Goal: Information Seeking & Learning: Learn about a topic

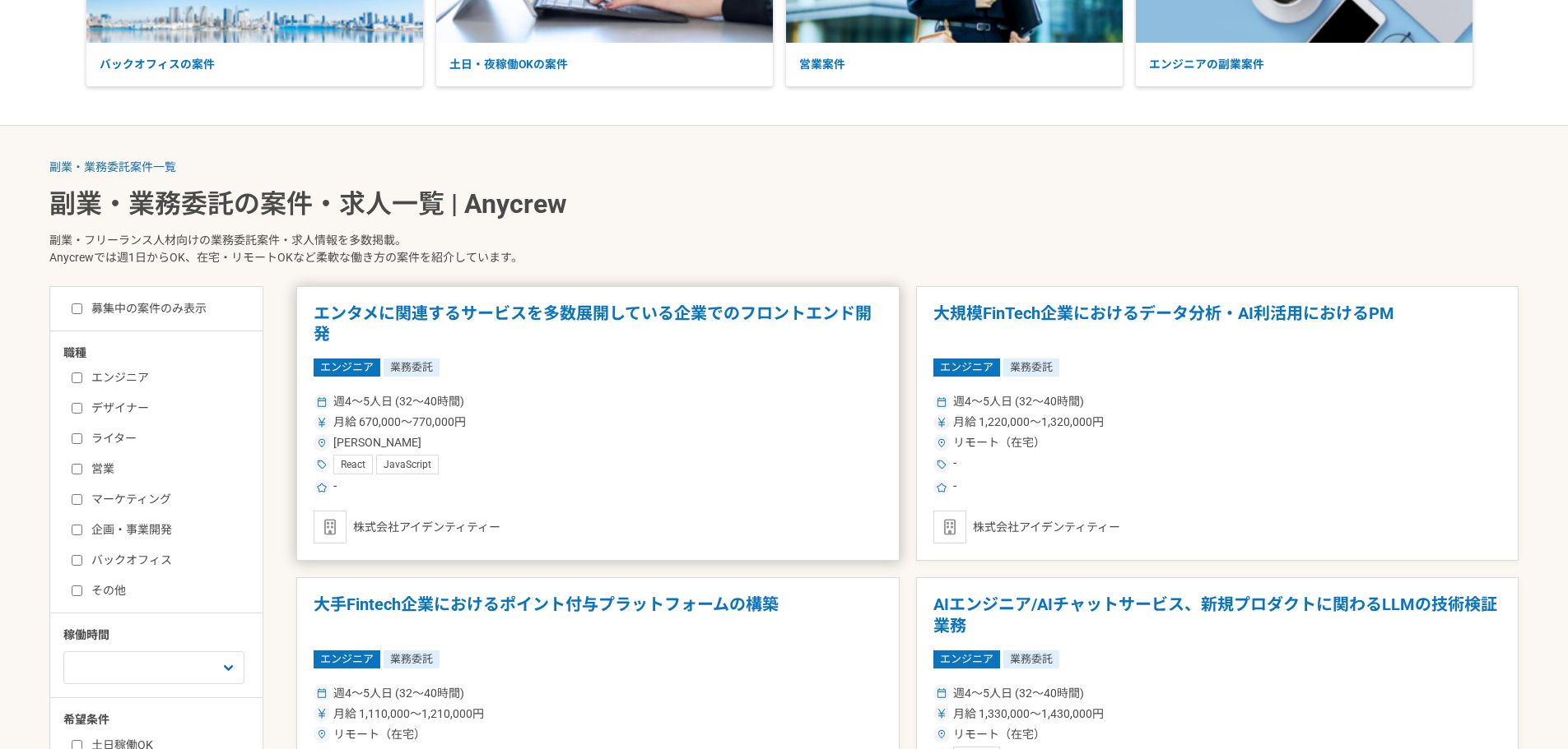
scroll to position [247, 0]
click at [91, 463] on label "営業" at bounding box center [166, 468] width 189 height 17
click at [82, 463] on input "営業" at bounding box center [76, 468] width 10 height 10
checkbox input "true"
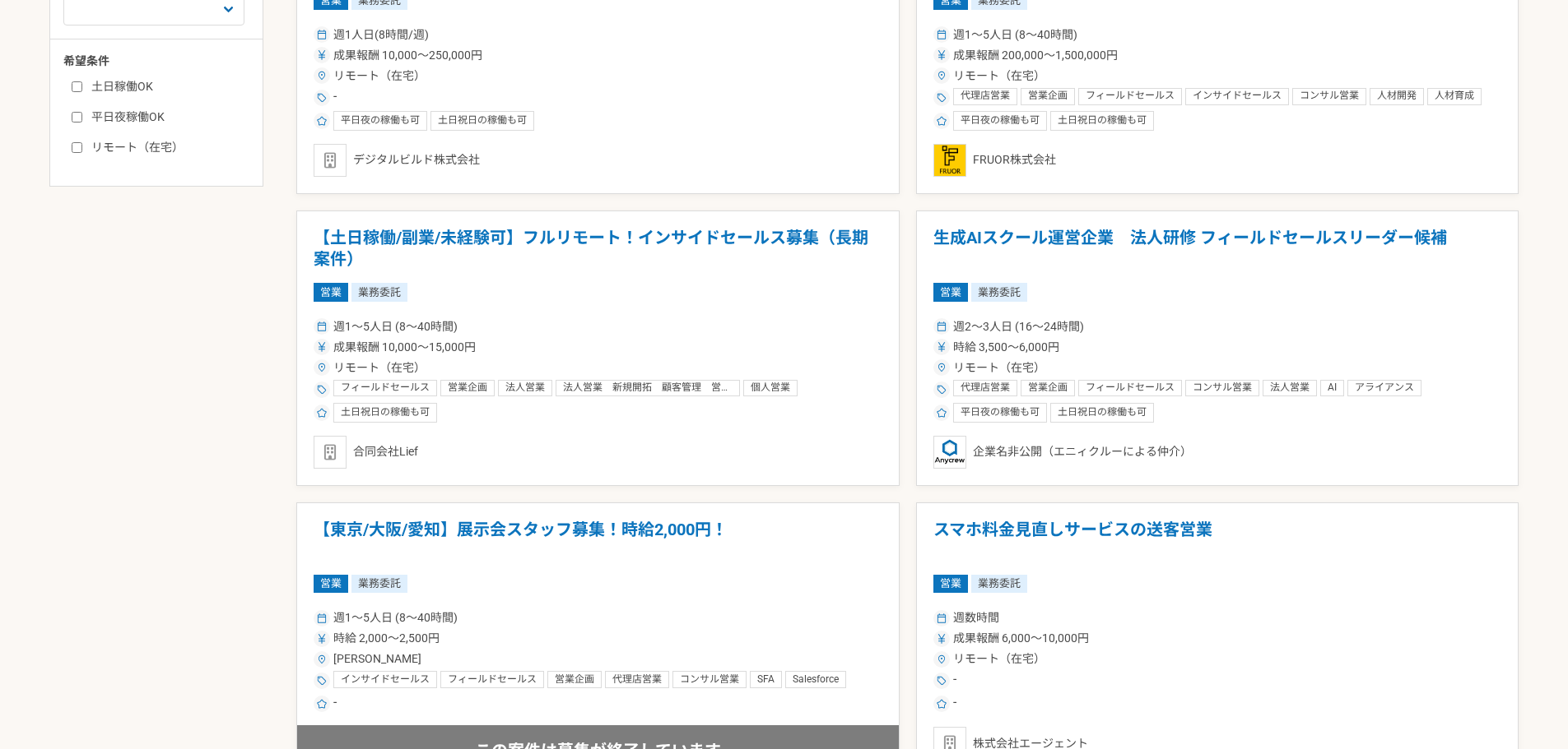
scroll to position [658, 0]
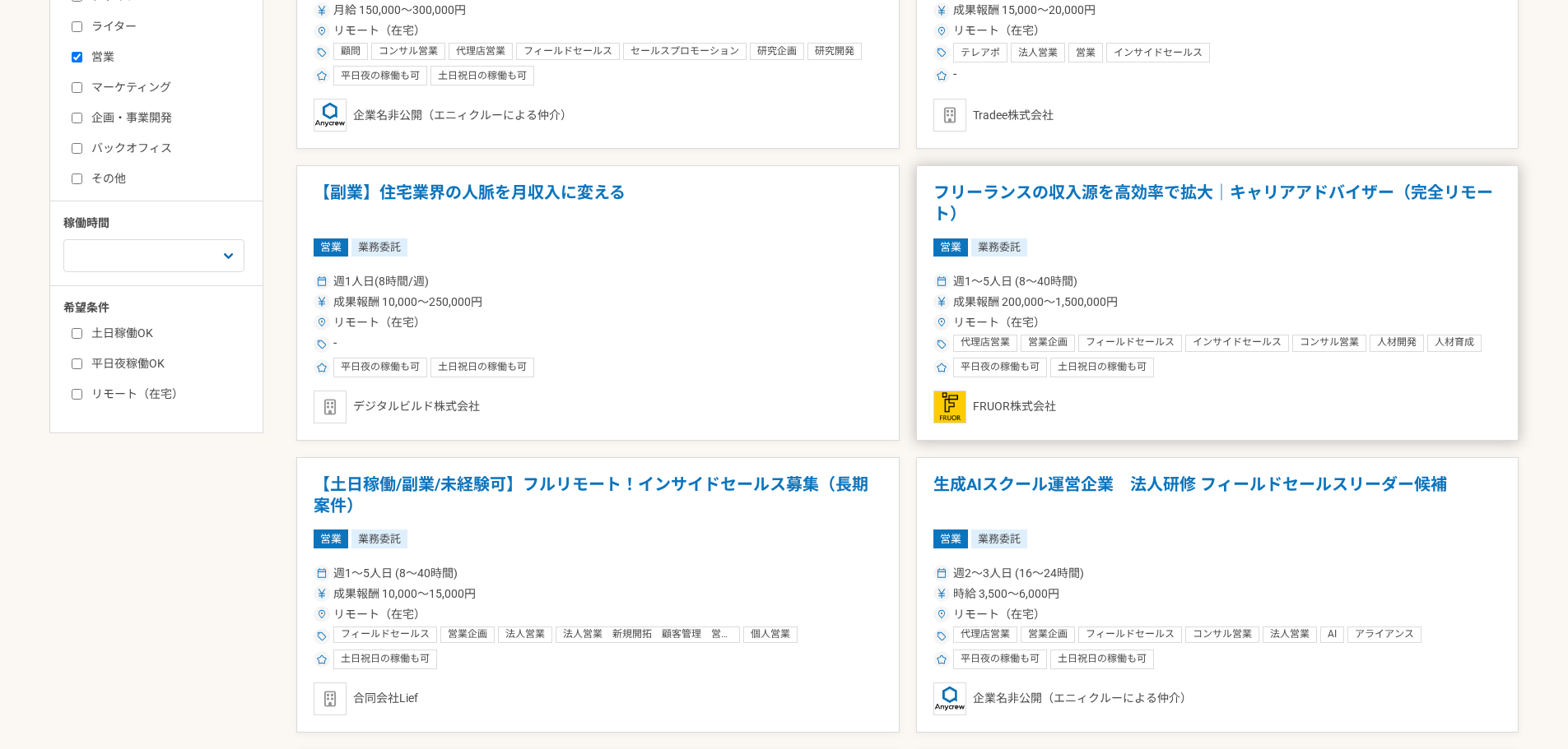
click at [1151, 247] on div "営業 業務委託" at bounding box center [1217, 247] width 569 height 18
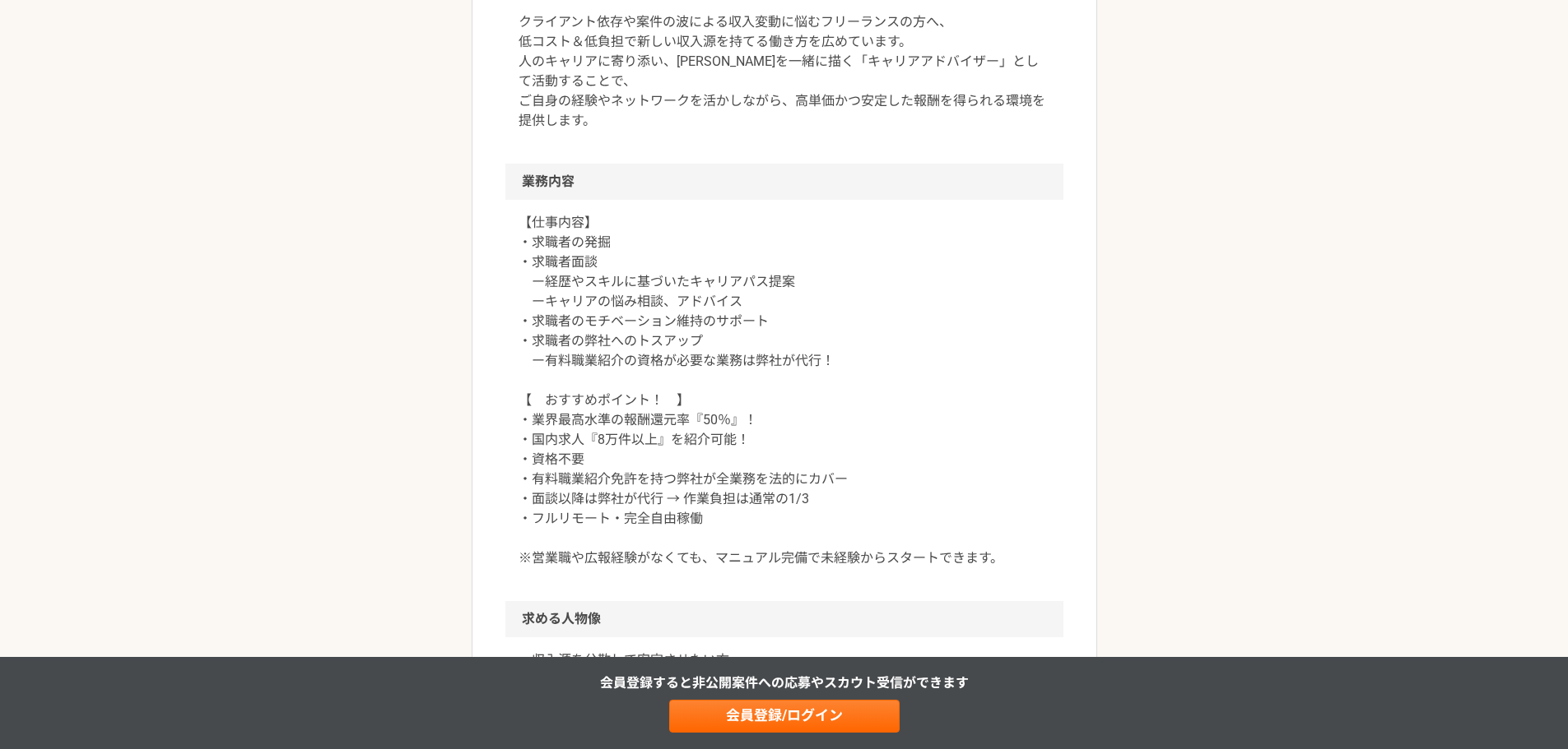
scroll to position [576, 0]
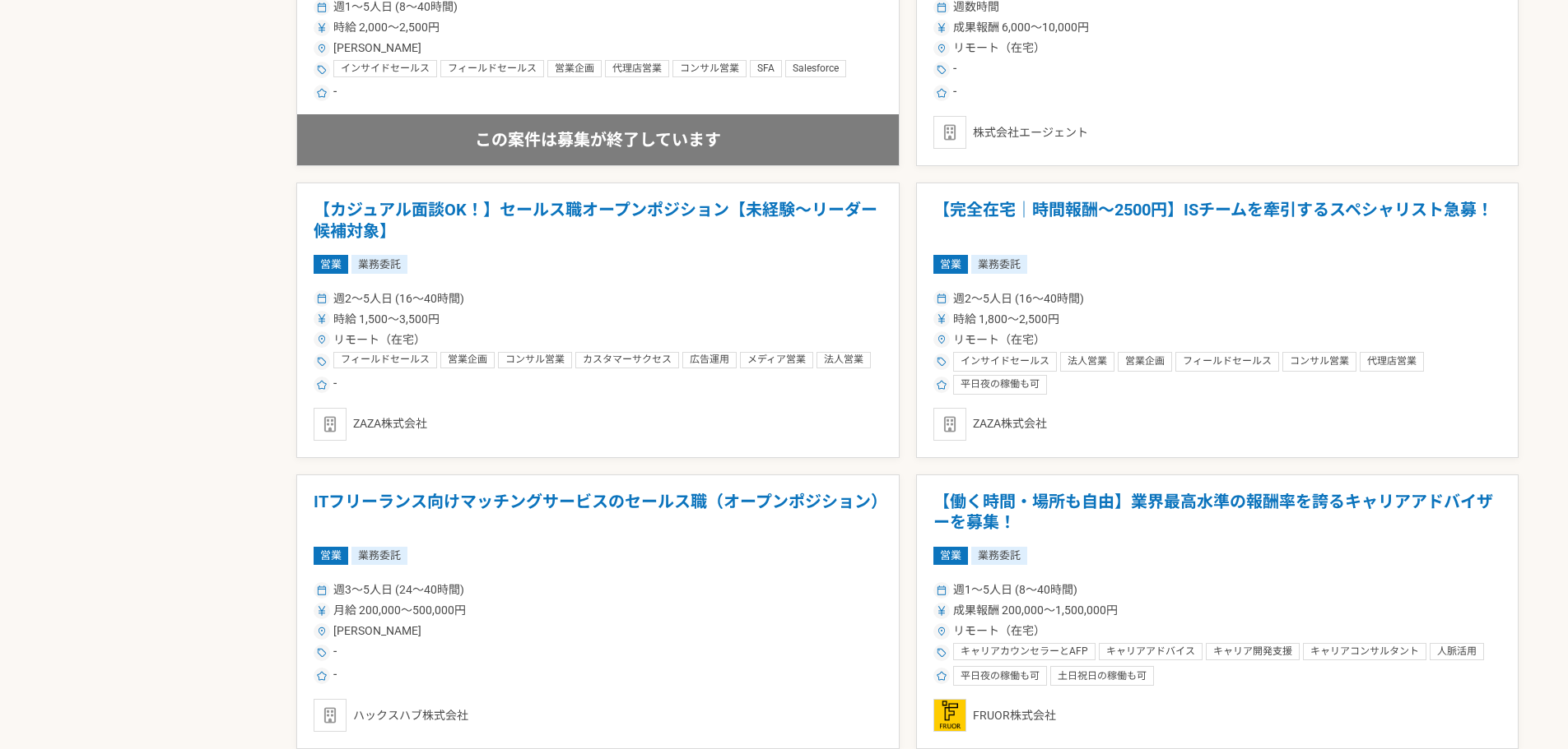
scroll to position [1645, 0]
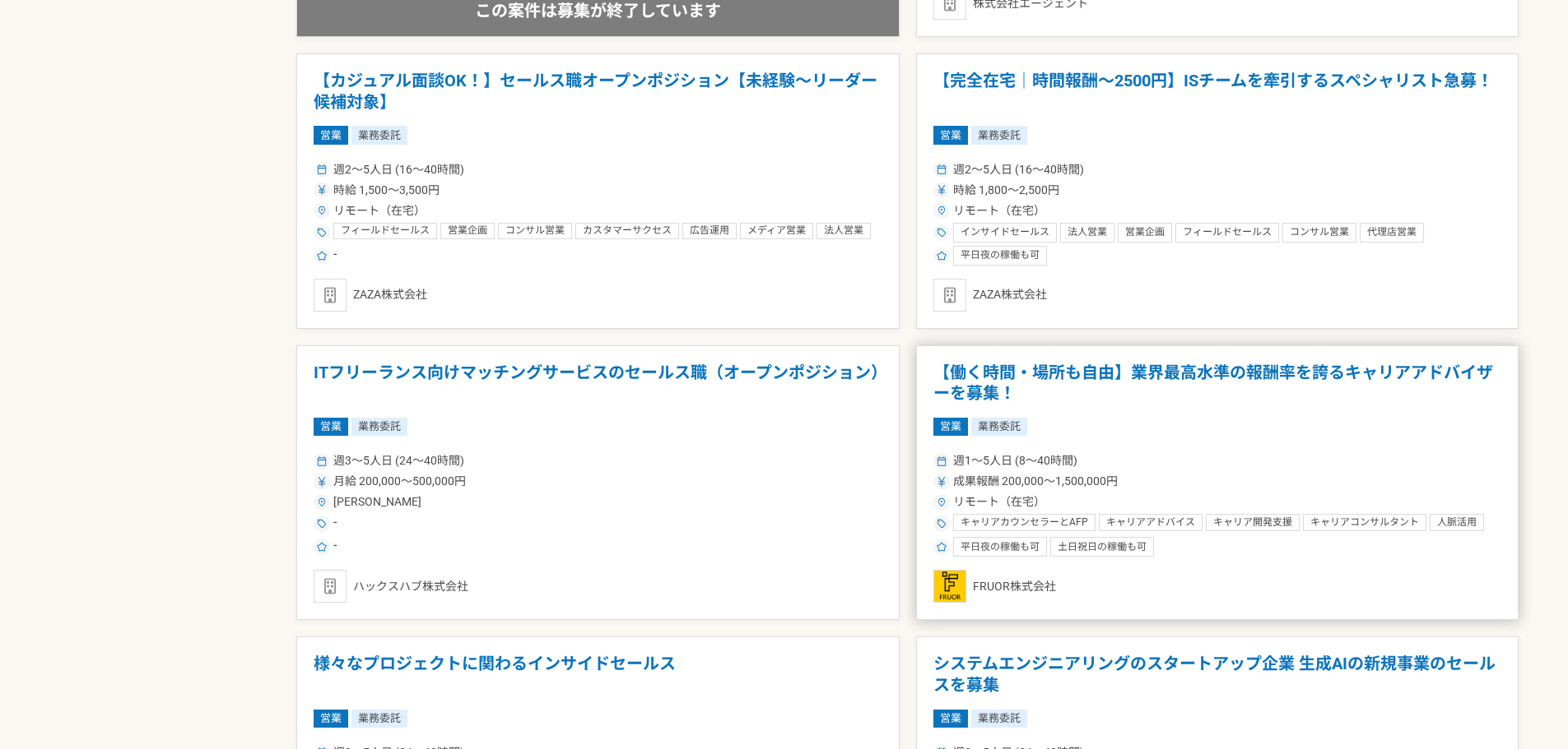
click at [1122, 364] on h1 "【働く時間・場所も自由】業界最高水準の報酬率を誇るキャリアアドバイザーを募集！" at bounding box center [1217, 383] width 569 height 42
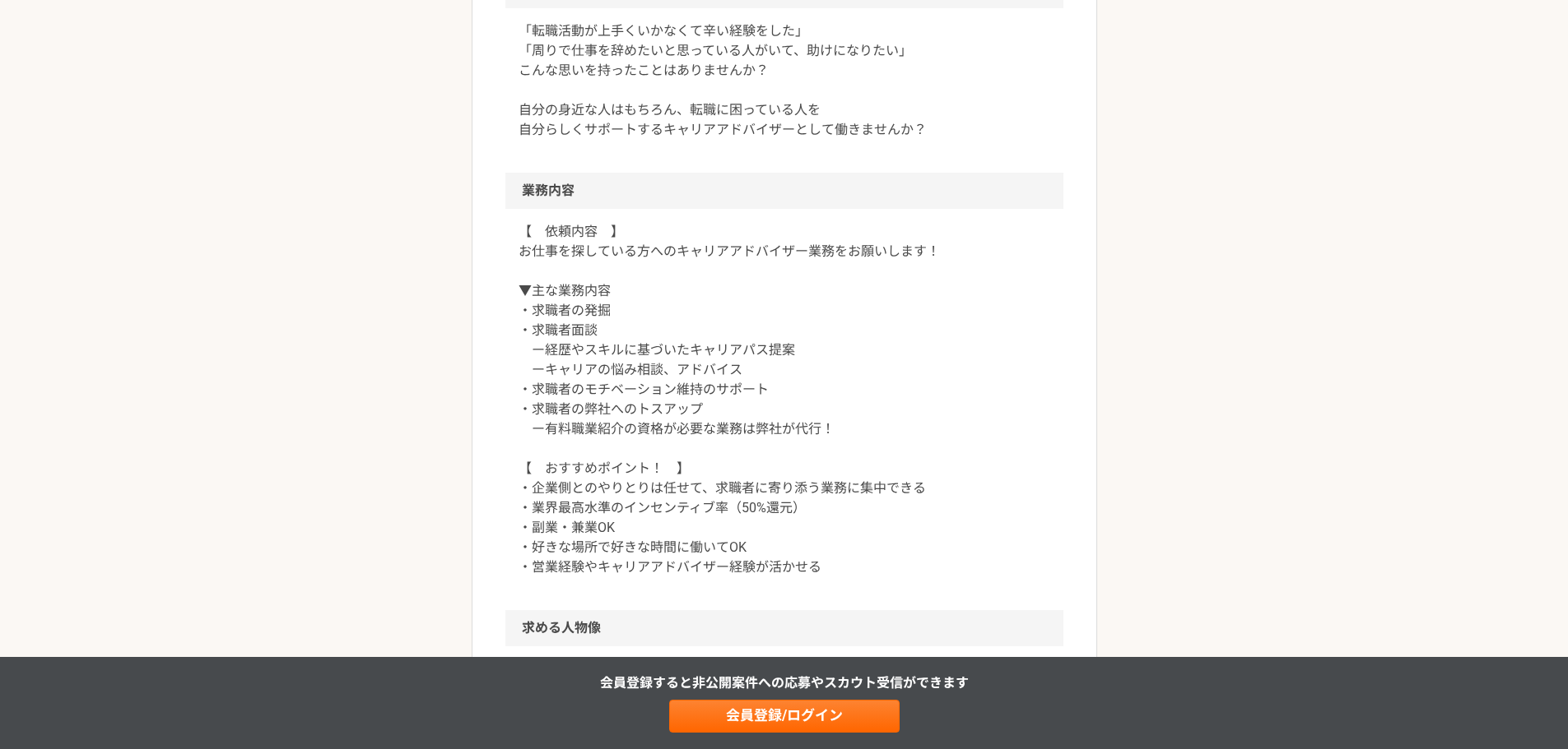
scroll to position [576, 0]
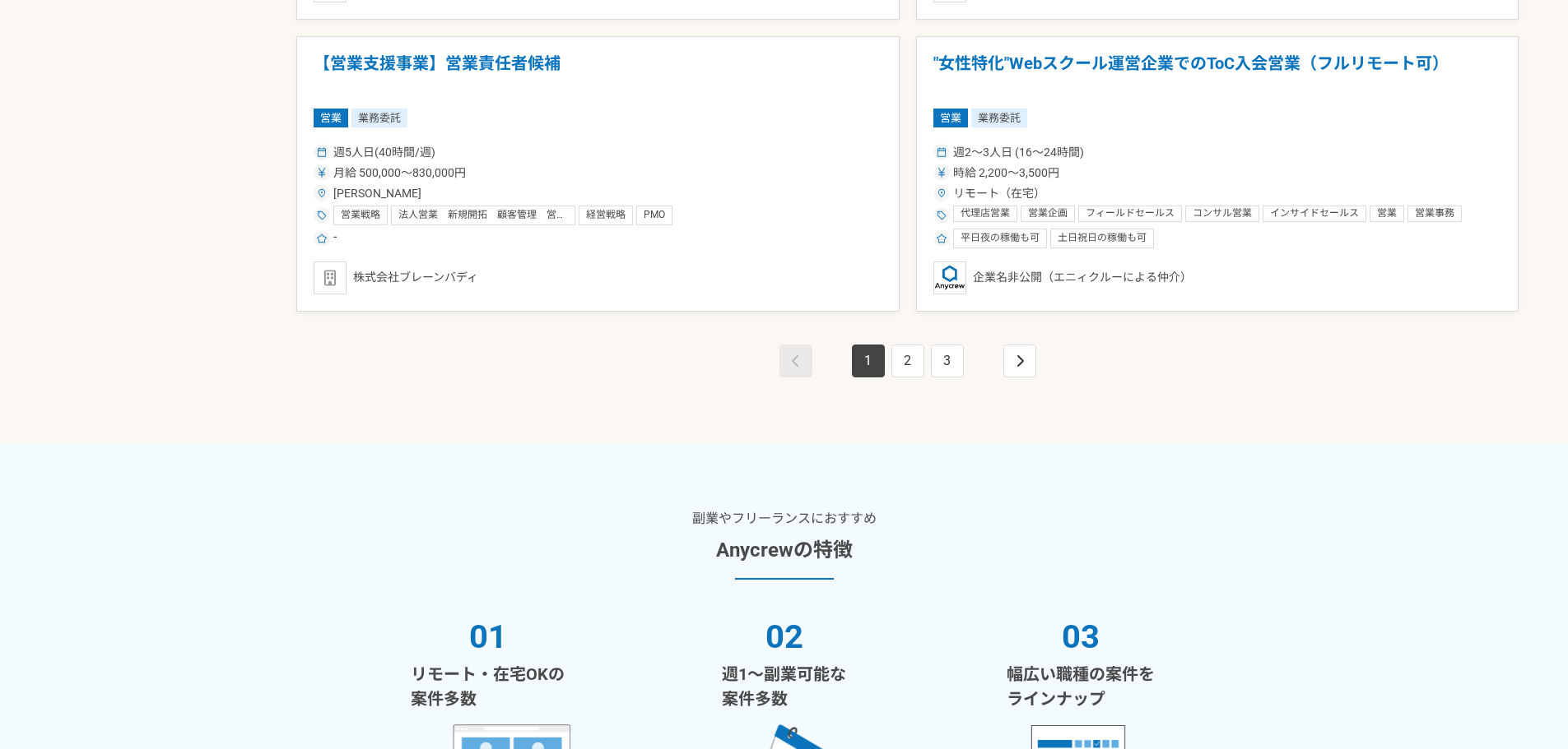
scroll to position [3125, 0]
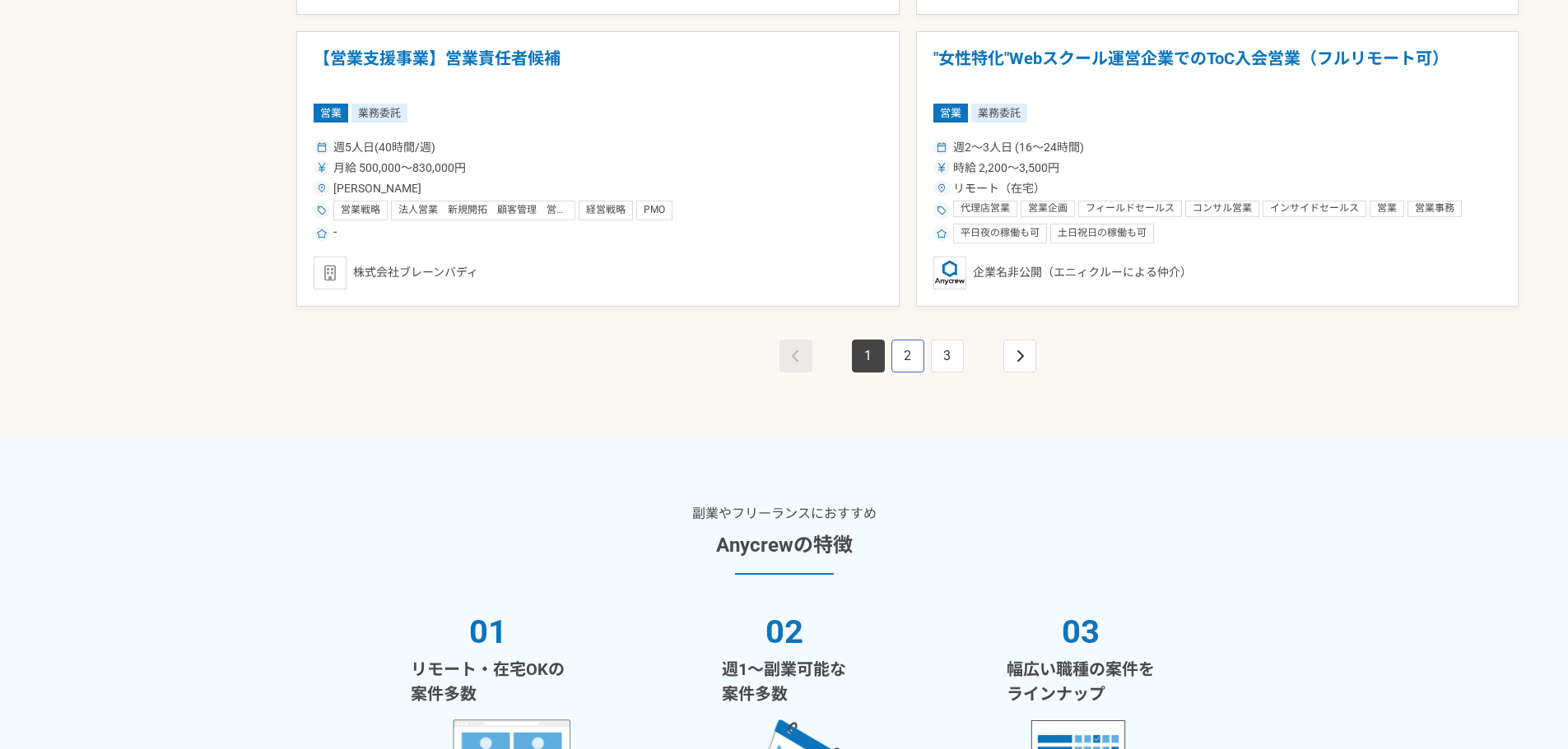
click at [908, 356] on link "2" at bounding box center [907, 356] width 33 height 33
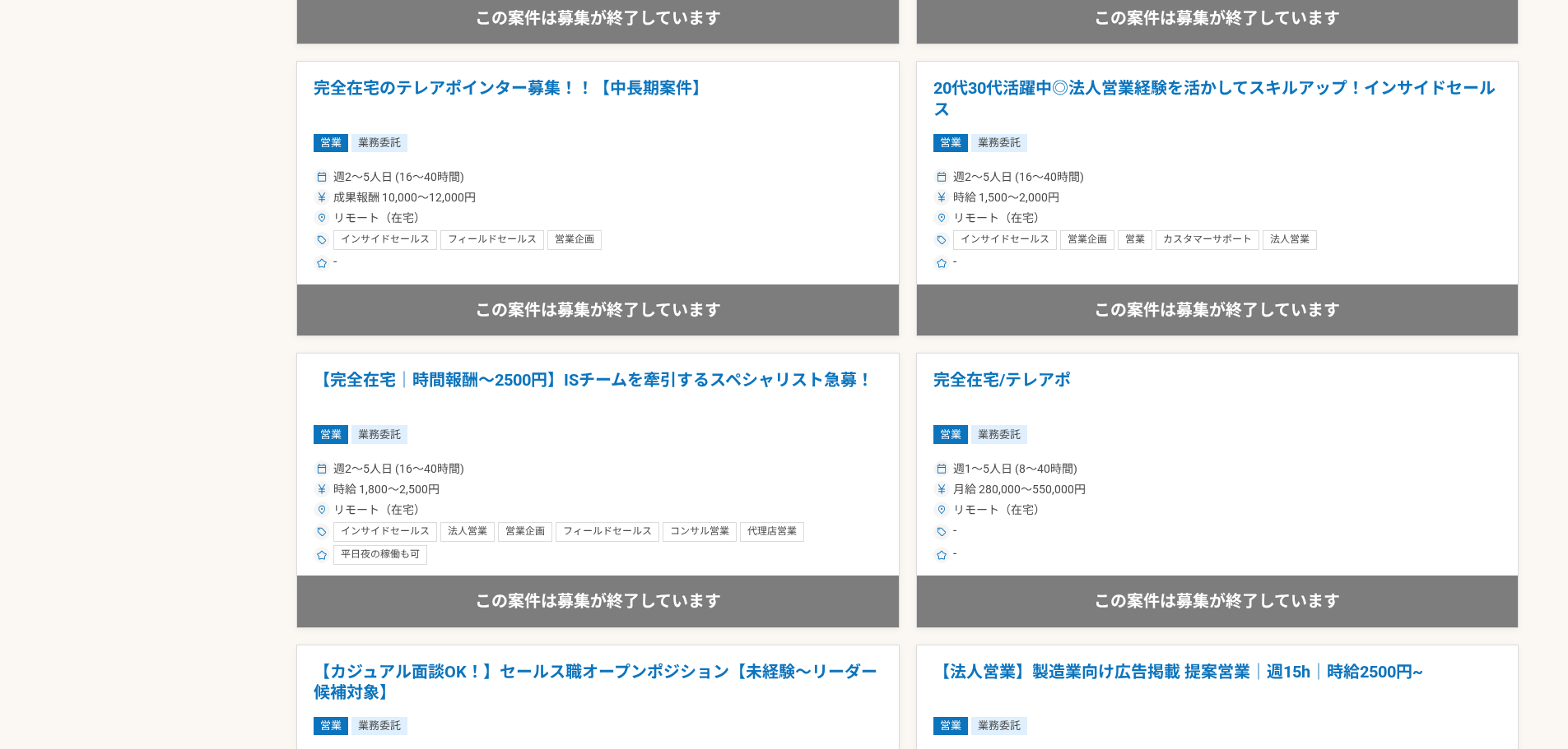
scroll to position [1398, 0]
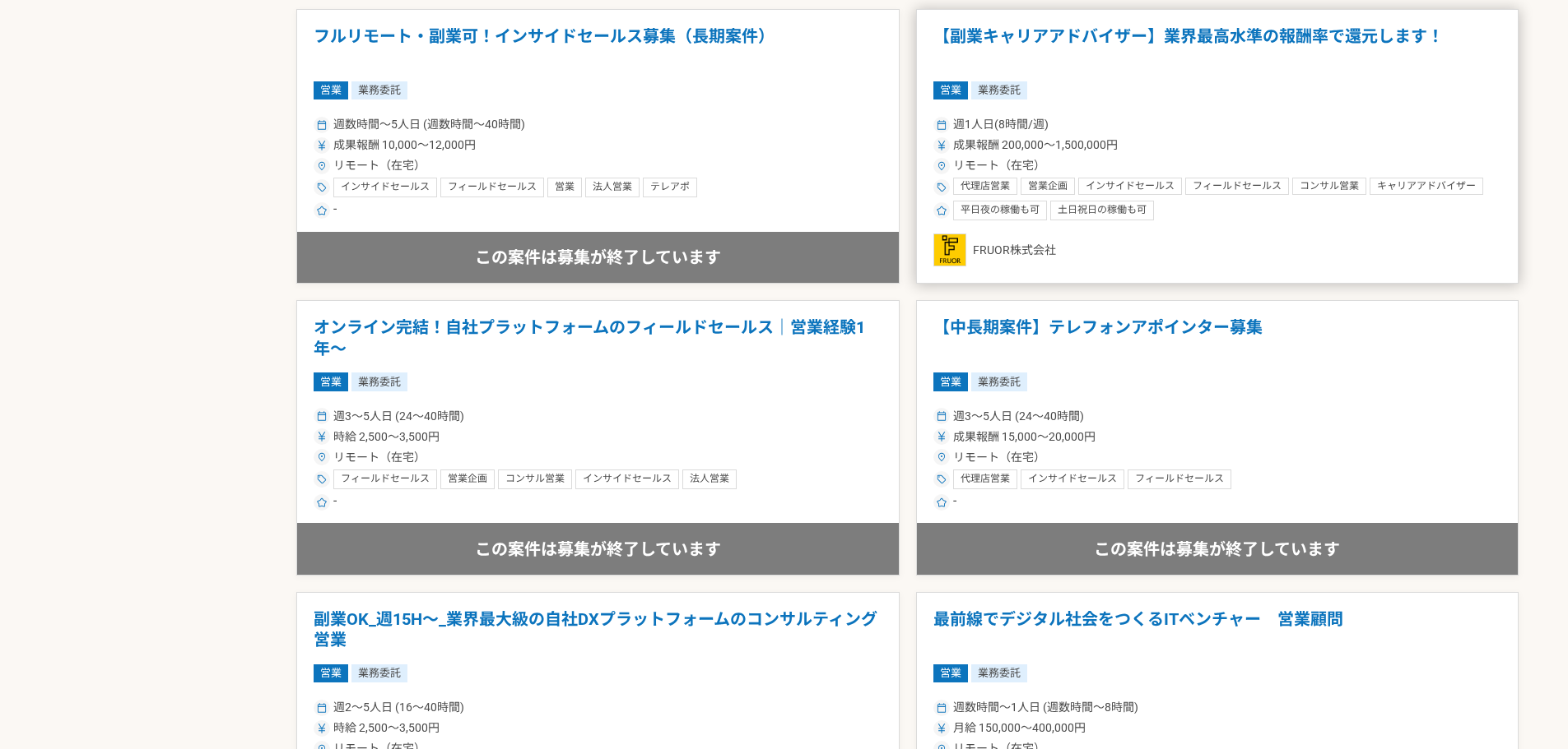
click at [1059, 254] on div "FRUOR株式会社" at bounding box center [1217, 249] width 569 height 33
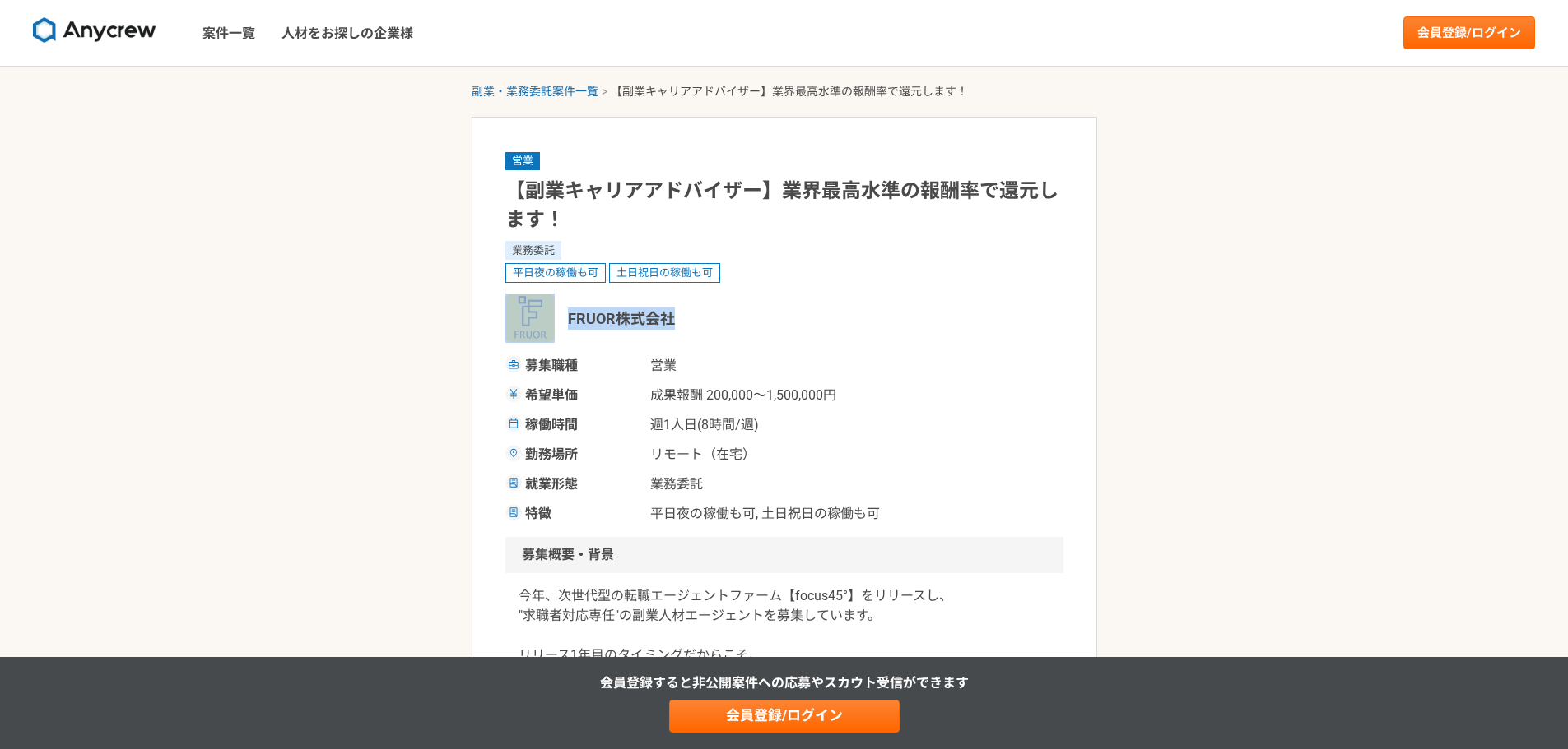
drag, startPoint x: 558, startPoint y: 317, endPoint x: 688, endPoint y: 316, distance: 130.0
click at [688, 316] on div "FRUOR株式会社" at bounding box center [784, 318] width 558 height 50
copy div "FRUOR株式会社"
